Goal: Task Accomplishment & Management: Manage account settings

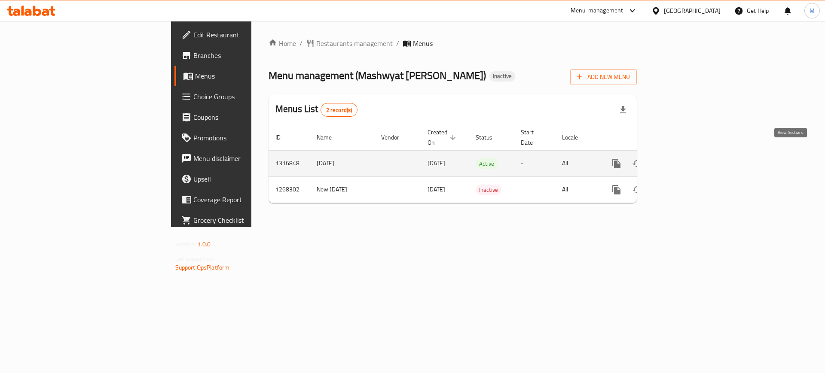
click at [684, 159] on icon "enhanced table" at bounding box center [678, 164] width 10 height 10
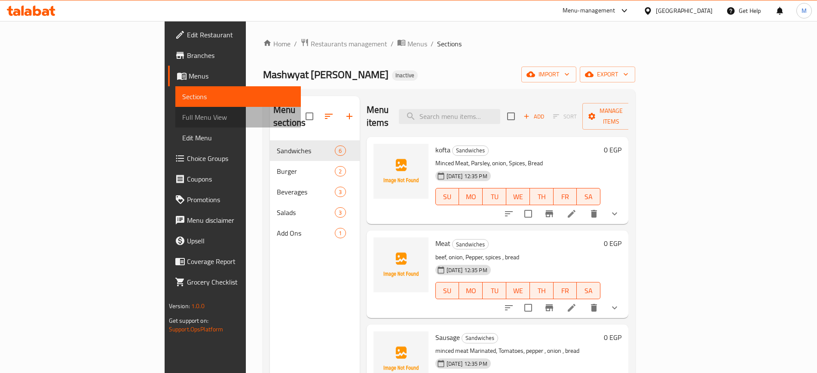
click at [182, 113] on span "Full Menu View" at bounding box center [238, 117] width 112 height 10
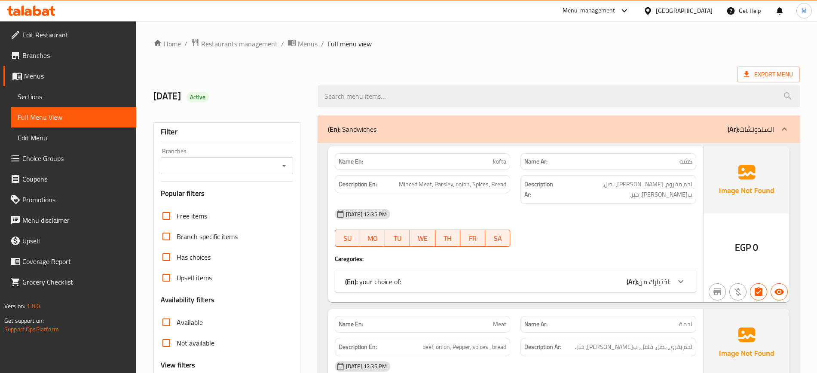
scroll to position [327, 0]
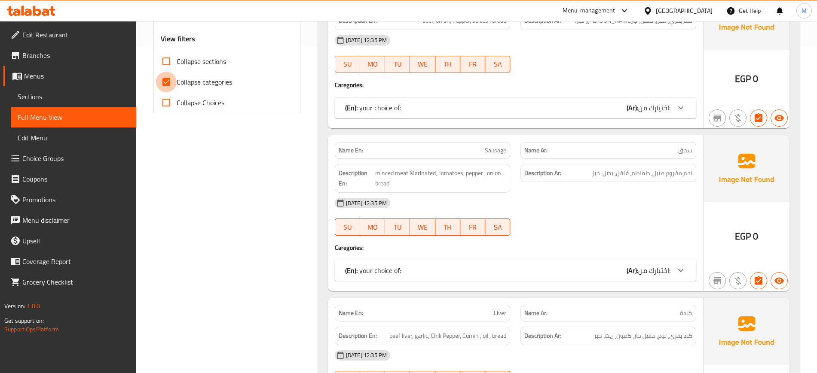
click at [165, 82] on input "Collapse categories" at bounding box center [166, 82] width 21 height 21
checkbox input "false"
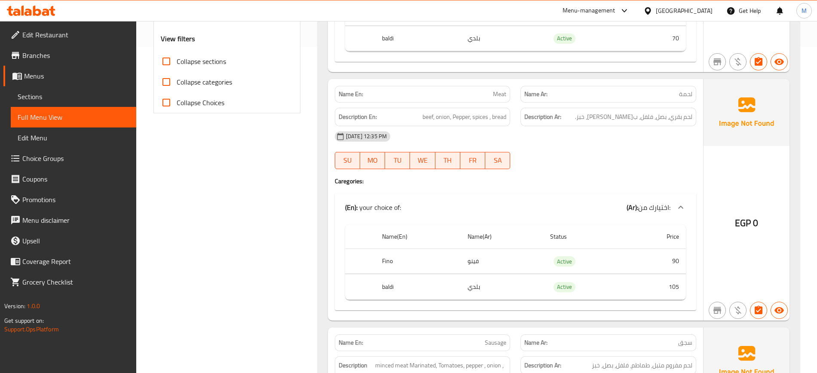
click at [608, 146] on div "12-10-2025 12:35 PM SU MO TU WE TH FR SA" at bounding box center [516, 150] width 372 height 48
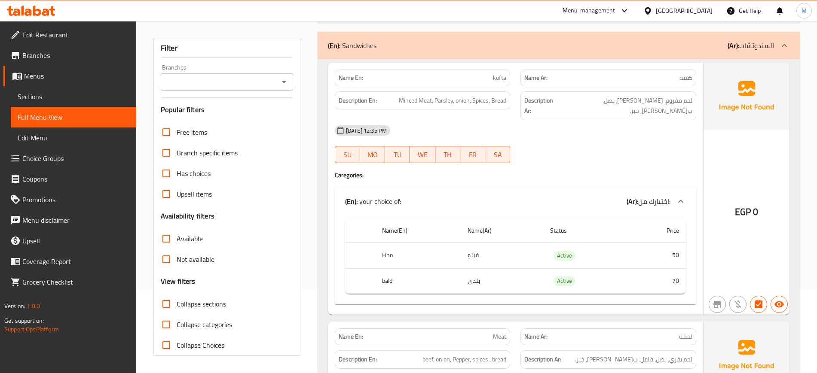
scroll to position [86, 0]
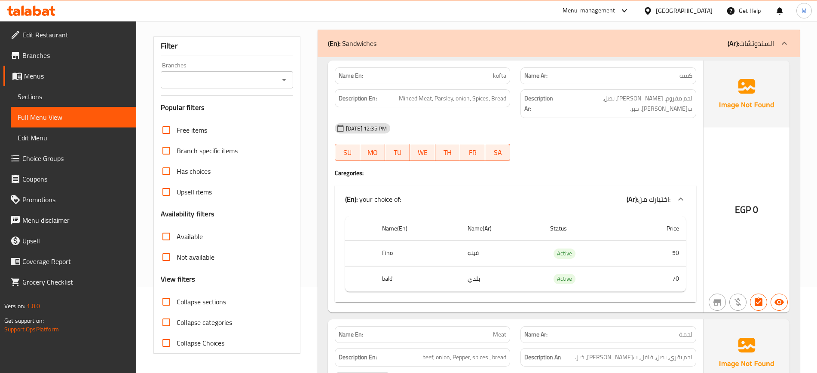
click at [607, 143] on div "12-10-2025 12:35 PM SU MO TU WE TH FR SA" at bounding box center [516, 142] width 372 height 48
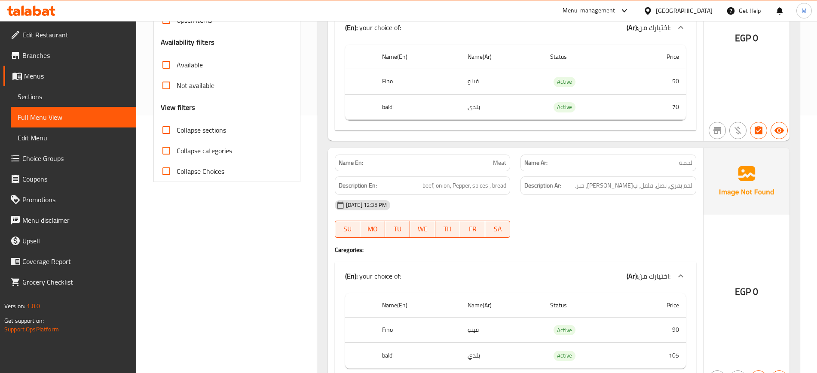
scroll to position [279, 0]
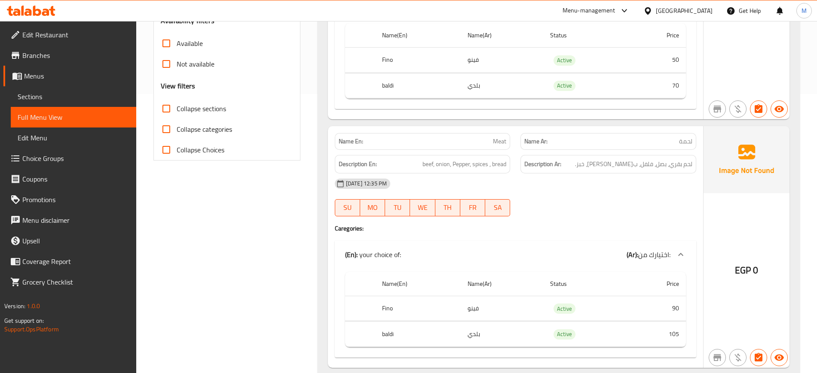
click at [600, 194] on div "12-10-2025 12:35 PM SU MO TU WE TH FR SA" at bounding box center [516, 198] width 372 height 48
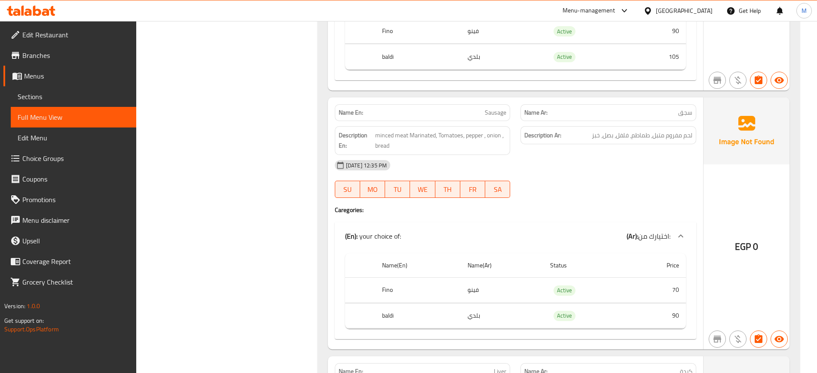
scroll to position [559, 0]
click at [571, 177] on div "12-10-2025 12:35 PM SU MO TU WE TH FR SA" at bounding box center [516, 177] width 372 height 48
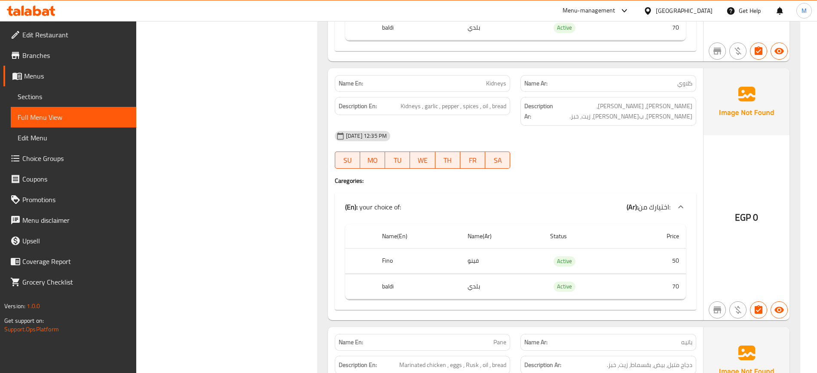
scroll to position [1096, 0]
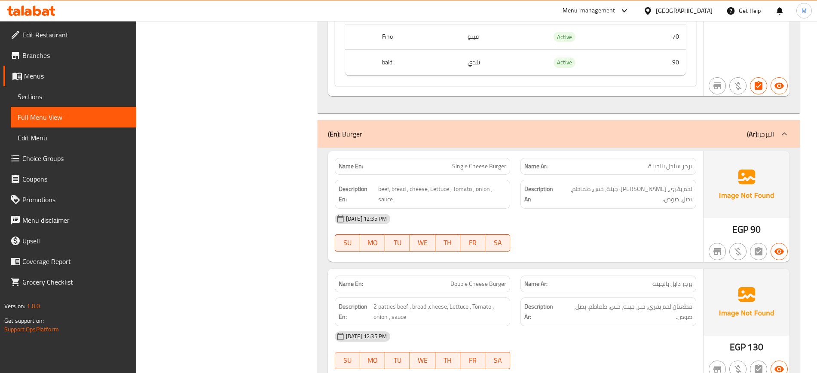
scroll to position [1568, 0]
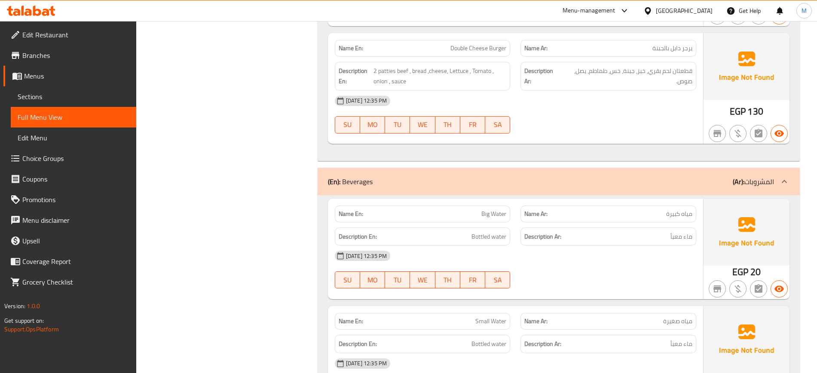
scroll to position [1805, 0]
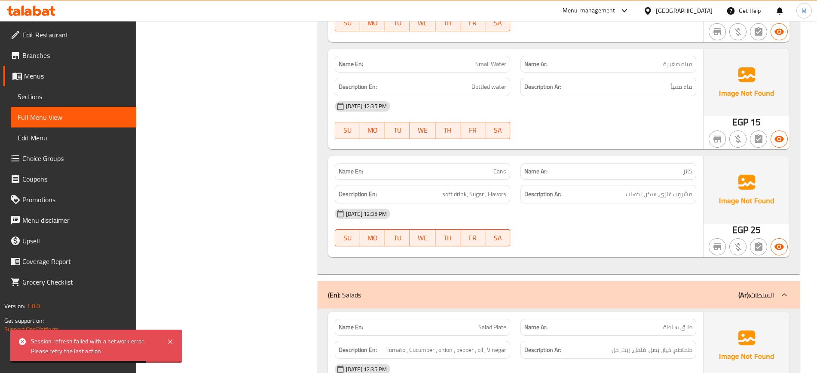
scroll to position [2062, 0]
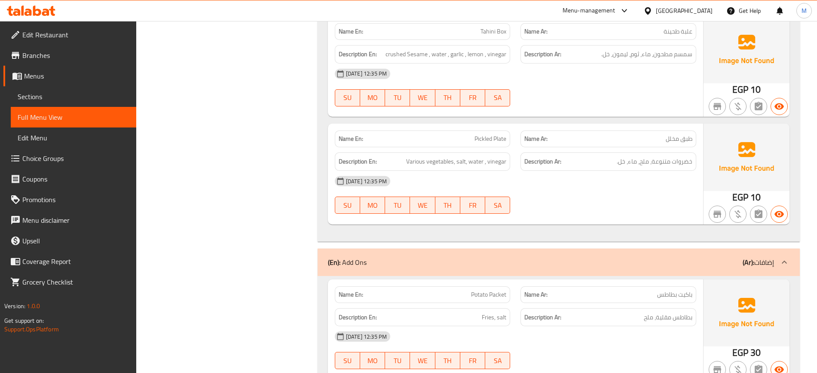
scroll to position [2484, 0]
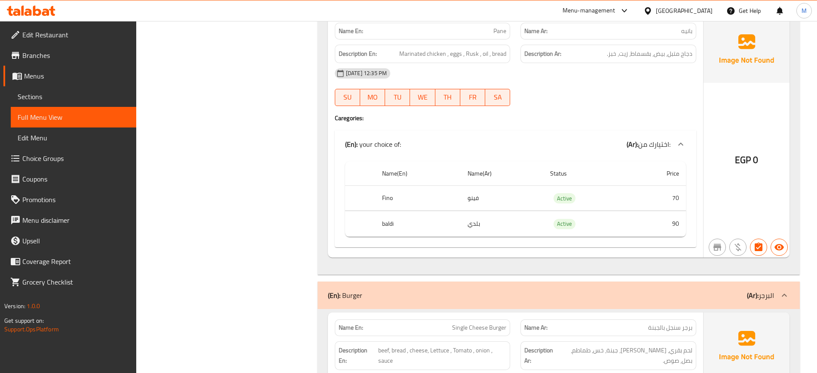
scroll to position [100, 0]
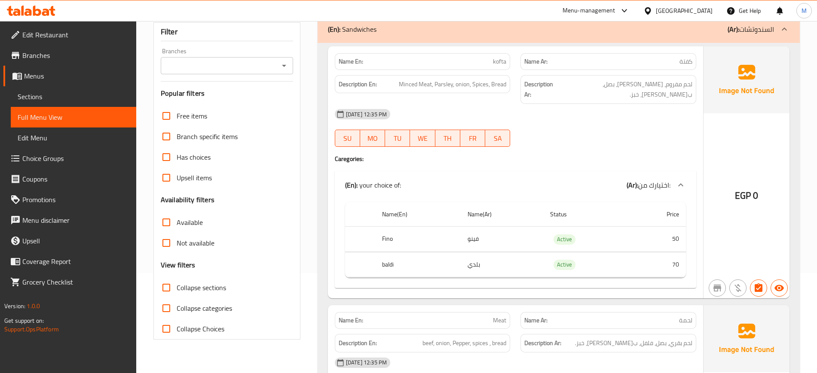
click at [613, 124] on div "12-10-2025 12:35 PM SU MO TU WE TH FR SA" at bounding box center [516, 128] width 372 height 48
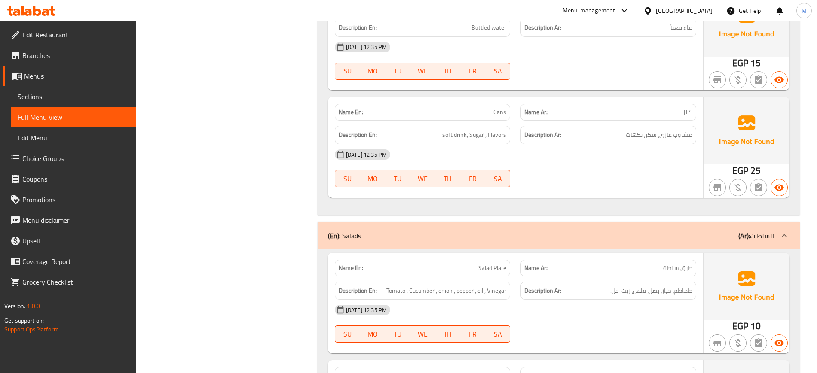
scroll to position [2141, 0]
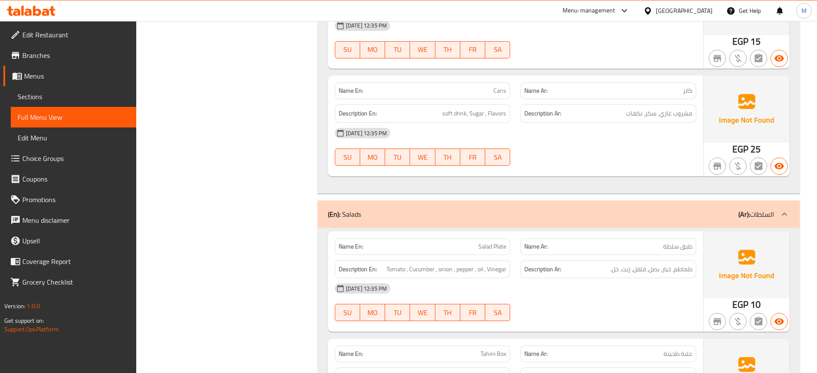
drag, startPoint x: 613, startPoint y: 124, endPoint x: 292, endPoint y: 149, distance: 322.4
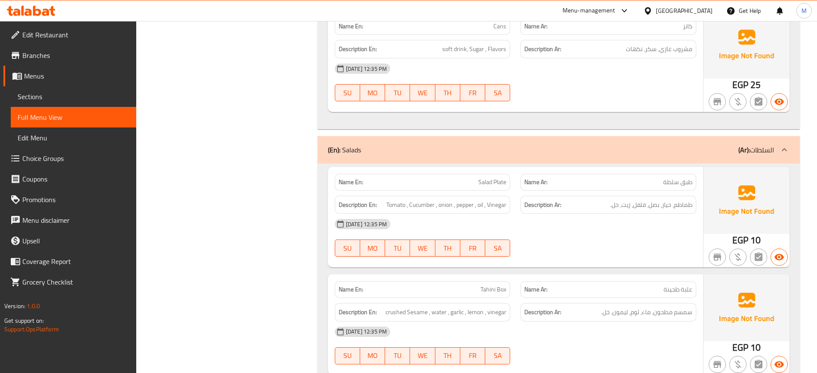
scroll to position [2227, 0]
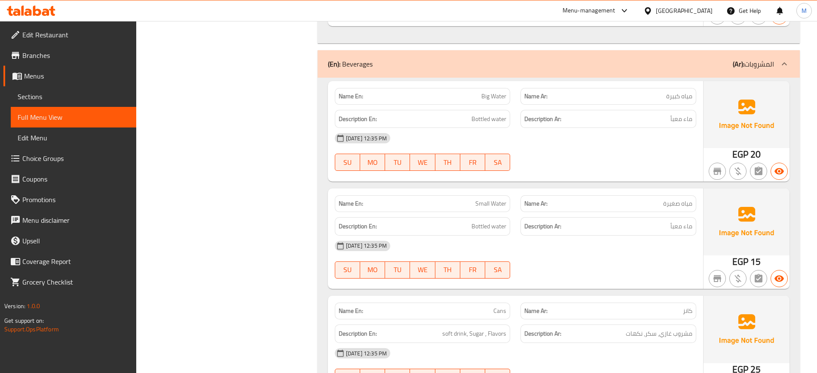
scroll to position [1904, 0]
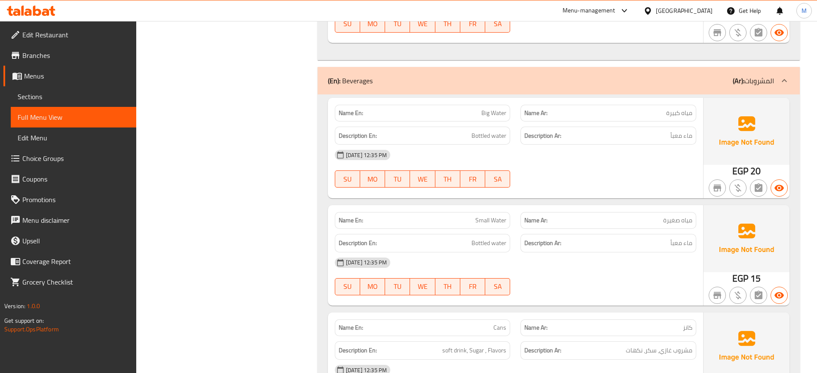
click at [55, 92] on span "Sections" at bounding box center [74, 97] width 112 height 10
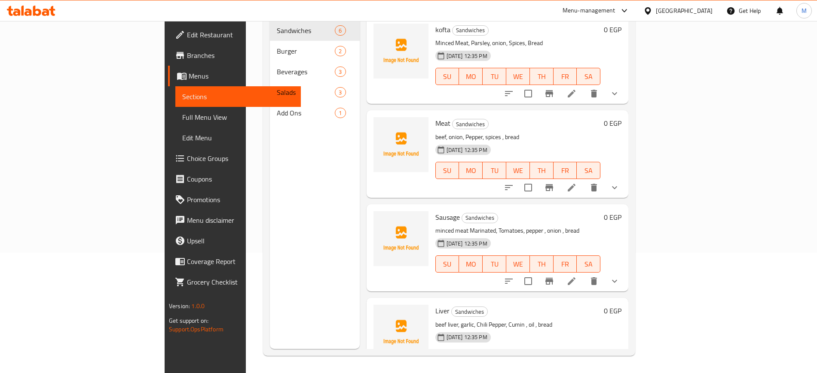
scroll to position [120, 0]
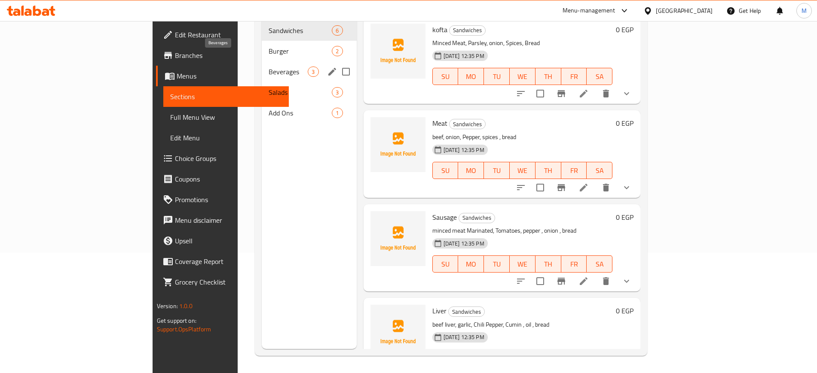
click at [269, 67] on span "Beverages" at bounding box center [288, 72] width 39 height 10
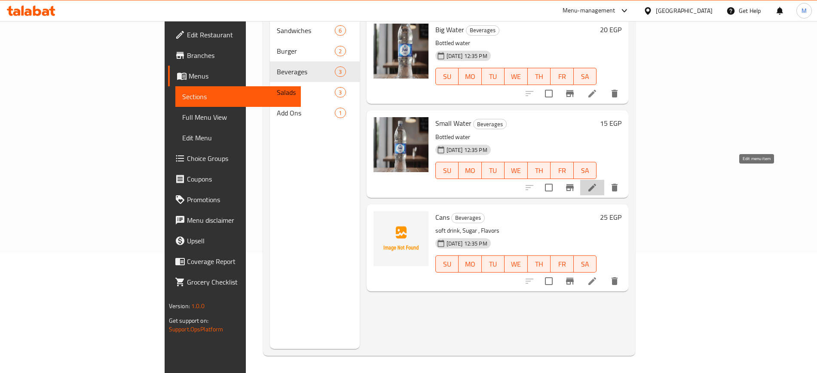
click at [596, 184] on icon at bounding box center [592, 188] width 8 height 8
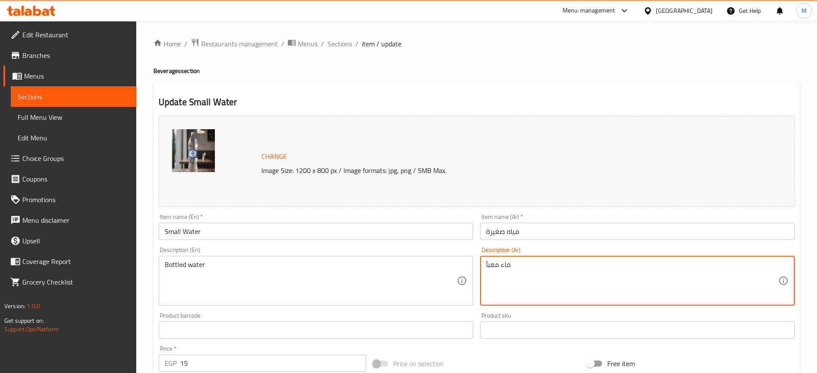
click at [596, 266] on textarea "ماء معبأ" at bounding box center [632, 281] width 292 height 41
paste textarea "ياه معدنية معبأة في زجاجات"
type textarea "مياه معدنية معبأة في زجاجات"
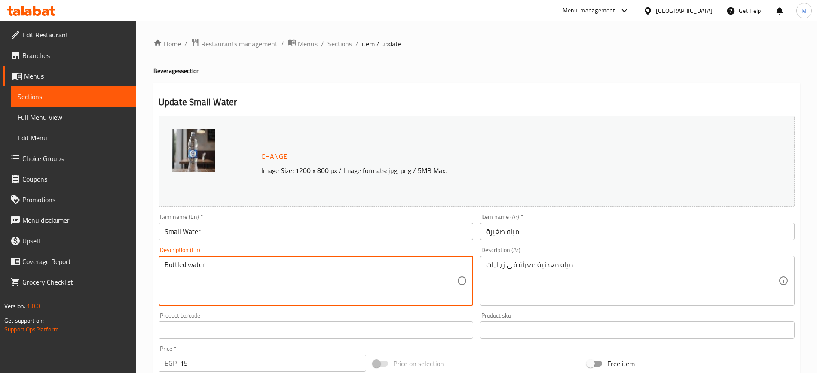
click at [332, 281] on textarea "Bottled water" at bounding box center [311, 281] width 292 height 41
paste textarea "mineral"
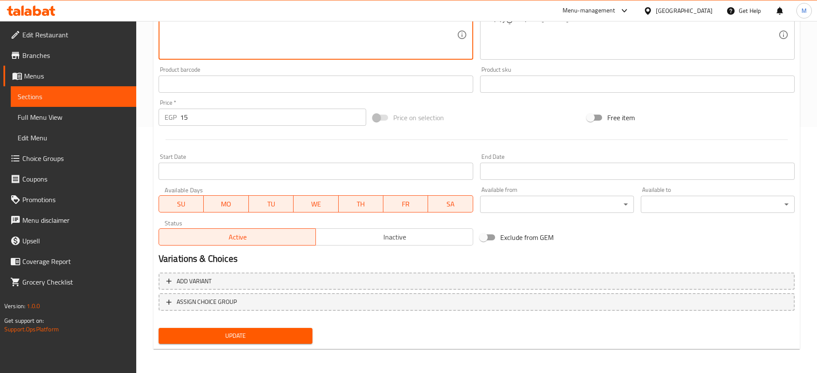
type textarea "Bottled mineral water"
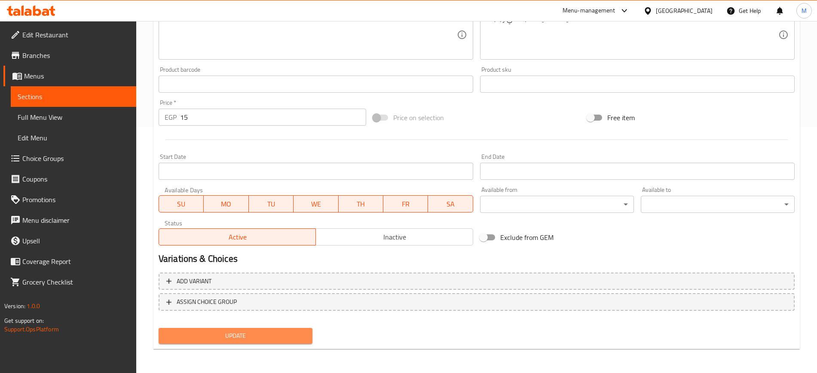
click at [290, 331] on span "Update" at bounding box center [235, 336] width 140 height 11
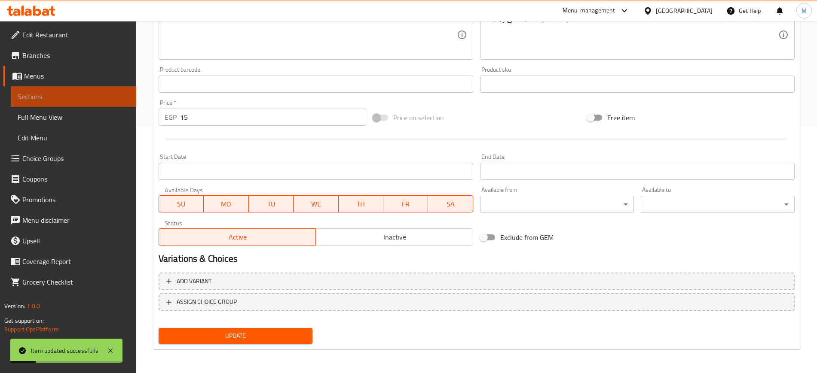
click at [89, 100] on span "Sections" at bounding box center [74, 97] width 112 height 10
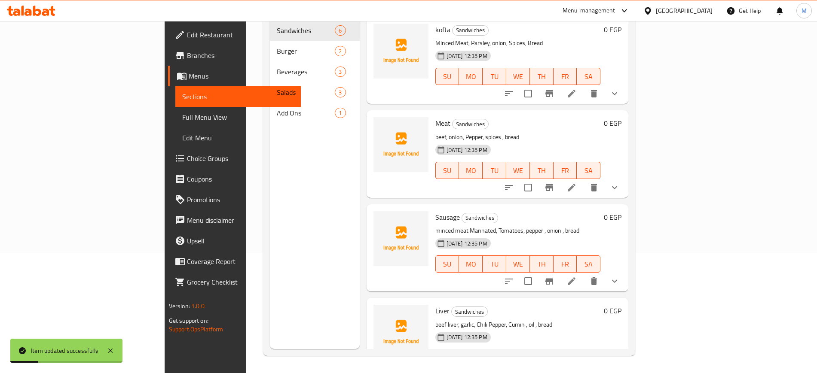
scroll to position [120, 0]
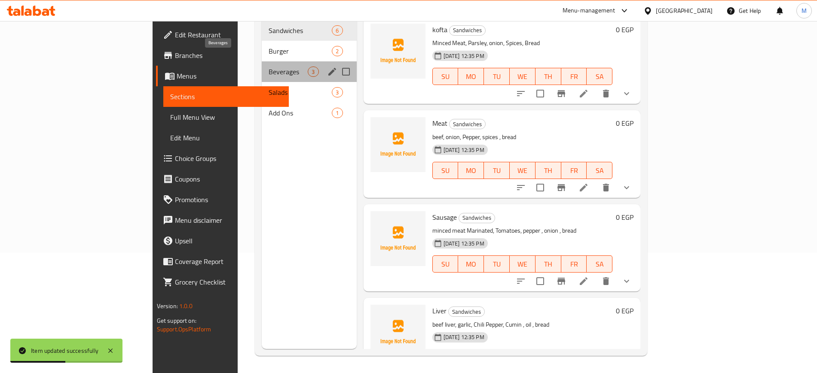
click at [269, 67] on span "Beverages" at bounding box center [288, 72] width 39 height 10
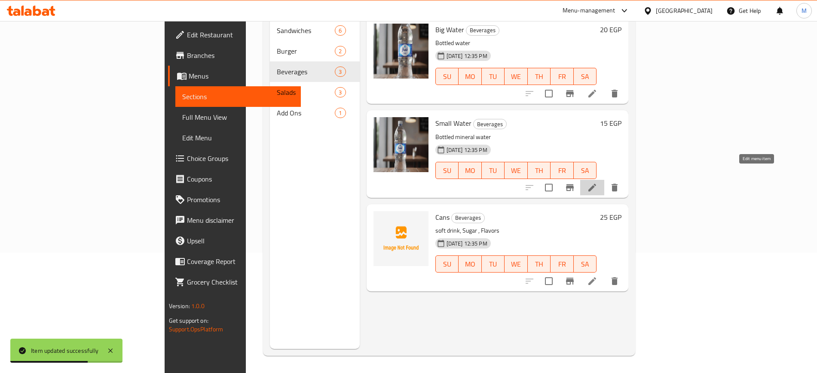
click at [596, 184] on icon at bounding box center [592, 188] width 8 height 8
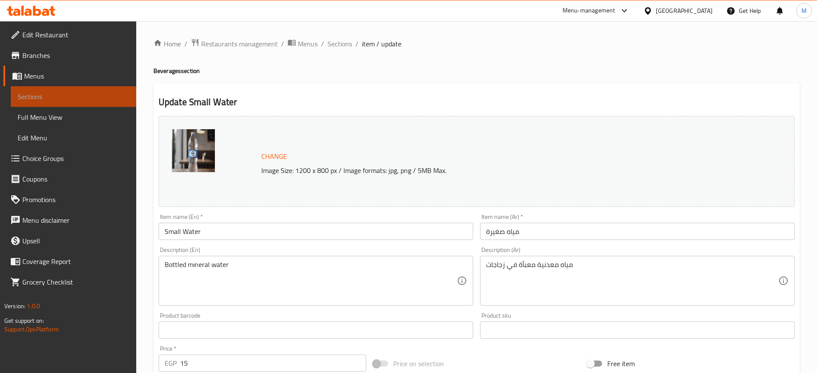
click at [55, 93] on span "Sections" at bounding box center [74, 97] width 112 height 10
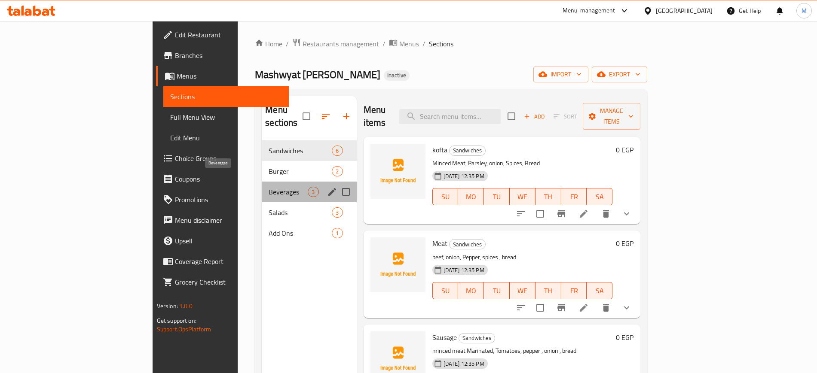
click at [269, 187] on span "Beverages" at bounding box center [288, 192] width 39 height 10
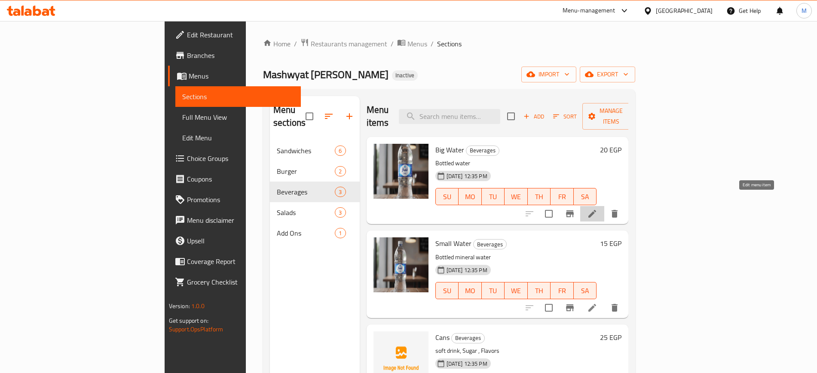
click at [596, 210] on icon at bounding box center [592, 214] width 8 height 8
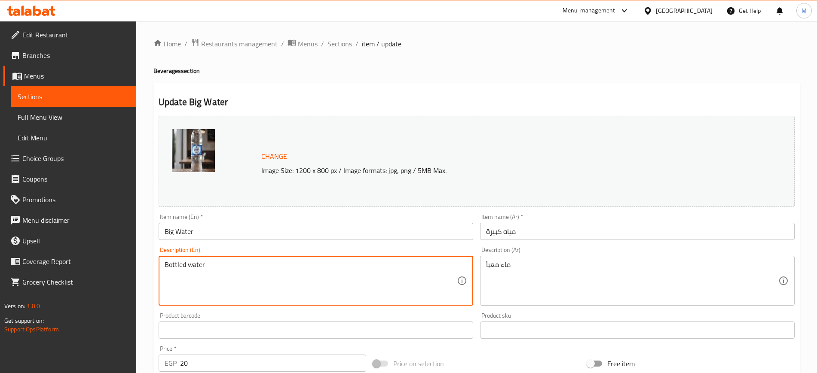
click at [256, 285] on textarea "Bottled water" at bounding box center [311, 281] width 292 height 41
paste textarea "mineral"
type textarea "Bottled mineral water"
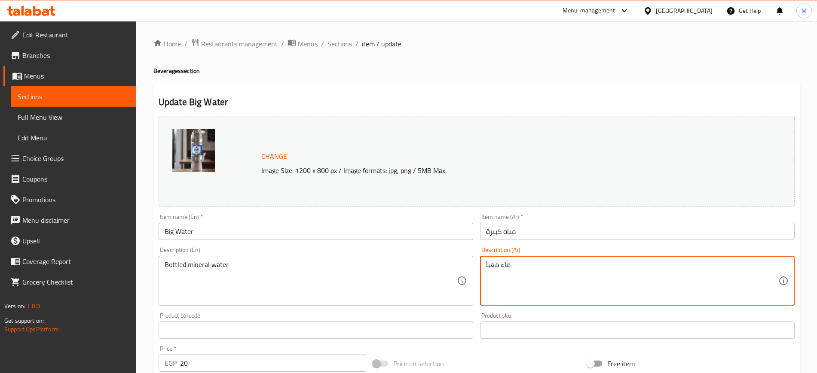
click at [577, 272] on textarea "ماء معبأ" at bounding box center [632, 281] width 292 height 41
paste textarea "ياه معدنية معبأة في زجاجات"
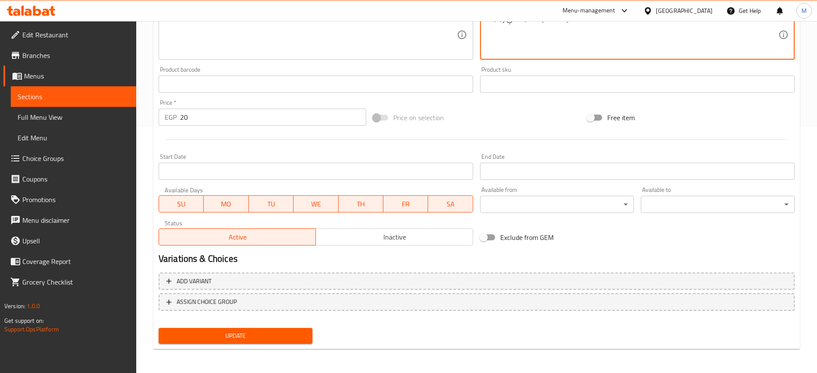
type textarea "مياه معدنية معبأة في زجاجات"
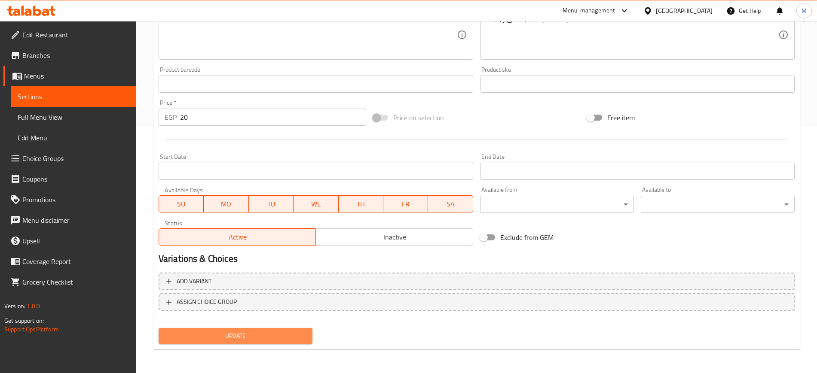
click at [256, 332] on span "Update" at bounding box center [235, 336] width 140 height 11
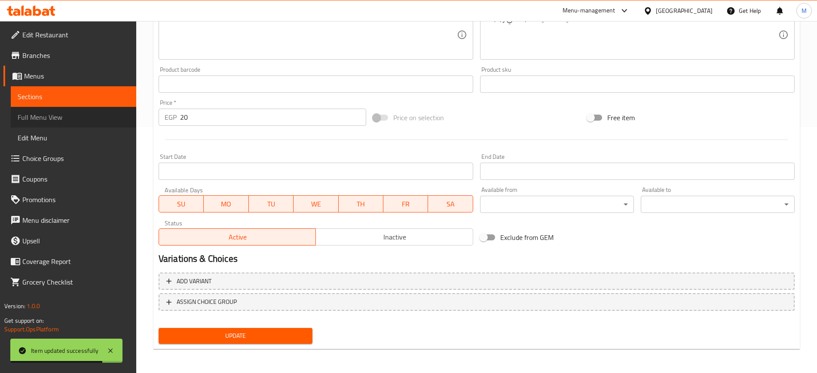
click at [49, 115] on span "Full Menu View" at bounding box center [74, 117] width 112 height 10
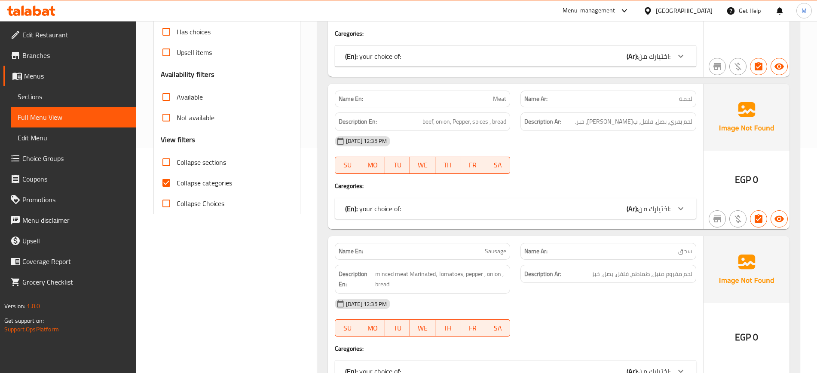
scroll to position [225, 0]
click at [594, 152] on div "12-10-2025 12:35 PM SU MO TU WE TH FR SA" at bounding box center [516, 156] width 372 height 48
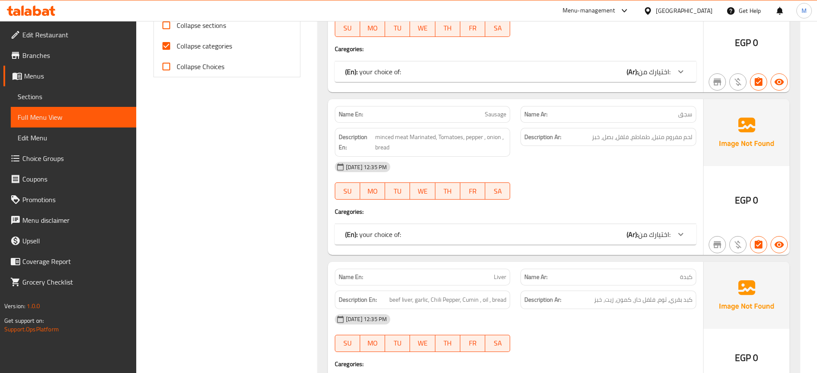
scroll to position [365, 0]
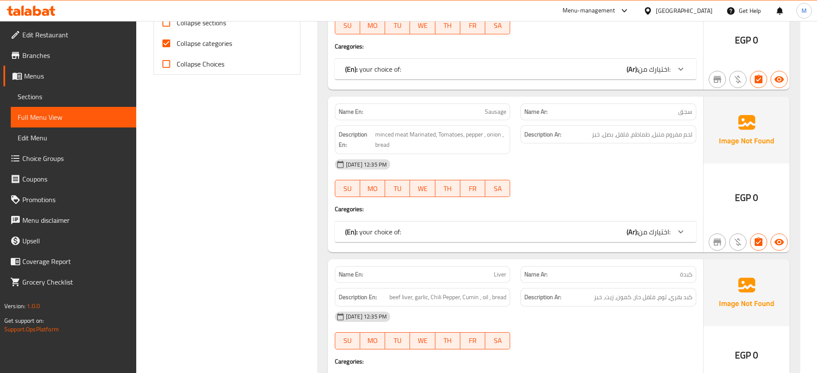
click at [622, 154] on div "[DATE] 12:35 PM" at bounding box center [516, 164] width 372 height 21
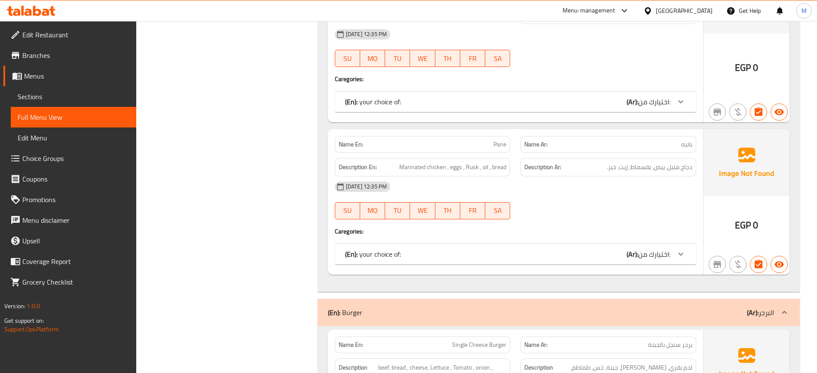
scroll to position [859, 0]
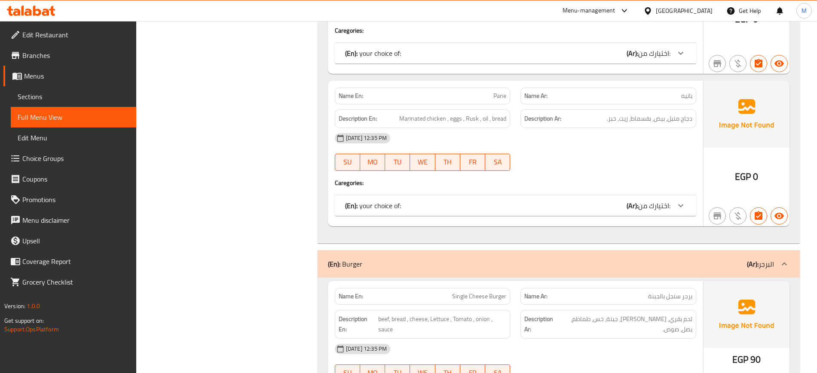
click at [212, 180] on div "Filter Branches Branches Popular filters Free items Branch specific items Has c…" at bounding box center [230, 339] width 164 height 2176
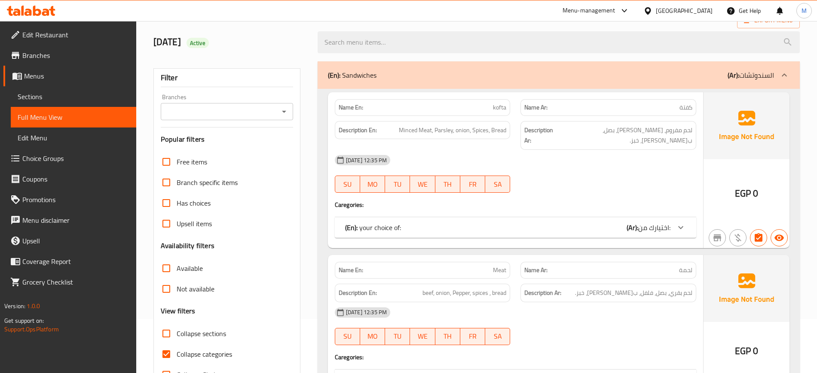
scroll to position [0, 0]
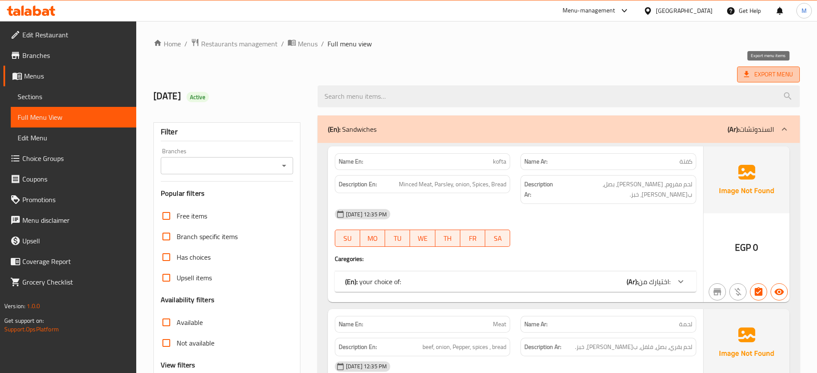
click at [782, 76] on span "Export Menu" at bounding box center [768, 74] width 49 height 11
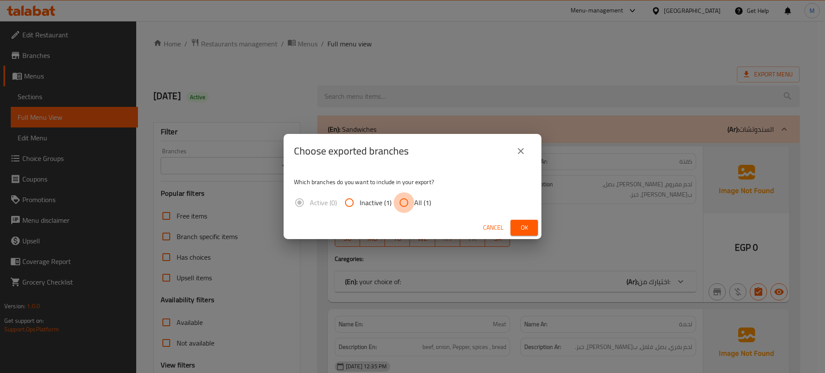
click at [407, 202] on input "All (1)" at bounding box center [404, 202] width 21 height 21
radio input "true"
click at [529, 234] on button "Ok" at bounding box center [523, 228] width 27 height 16
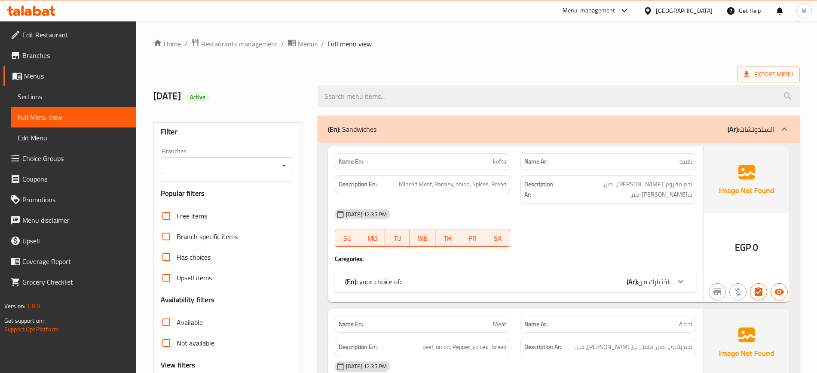
scroll to position [327, 0]
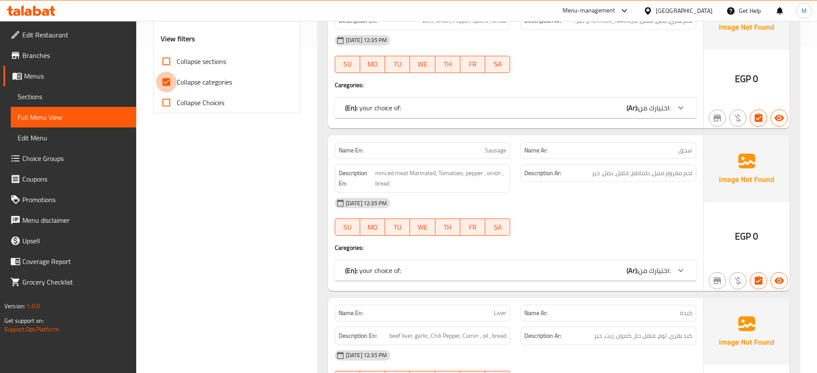
click at [164, 84] on input "Collapse categories" at bounding box center [166, 82] width 21 height 21
checkbox input "false"
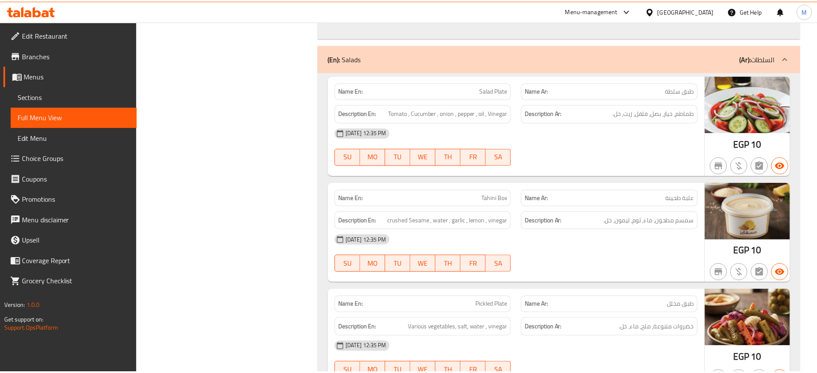
scroll to position [2482, 0]
